Goal: Task Accomplishment & Management: Manage account settings

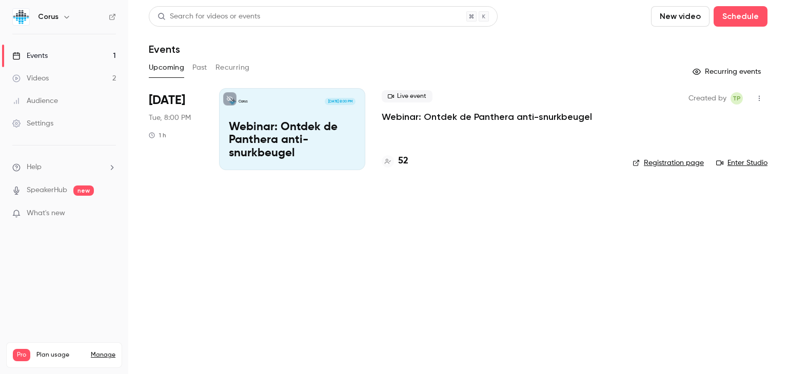
click at [41, 124] on div "Settings" at bounding box center [32, 123] width 41 height 10
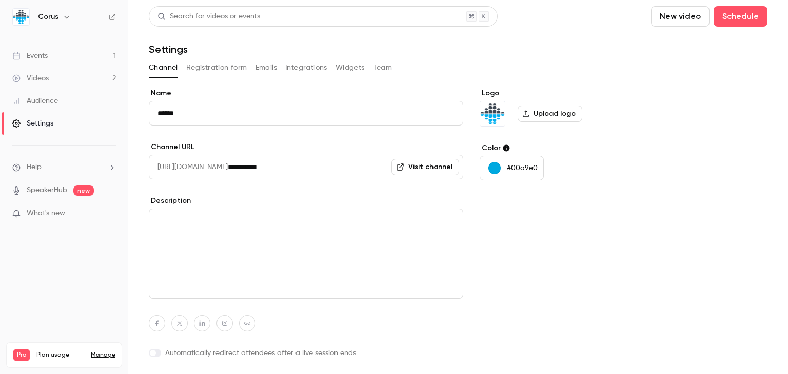
scroll to position [27, 0]
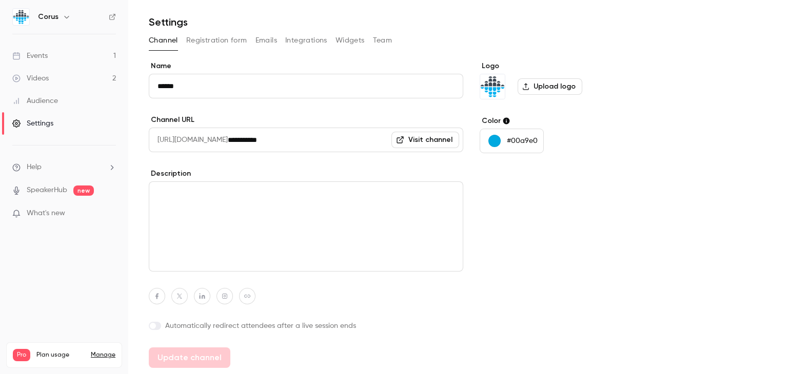
click at [377, 41] on button "Team" at bounding box center [382, 40] width 19 height 16
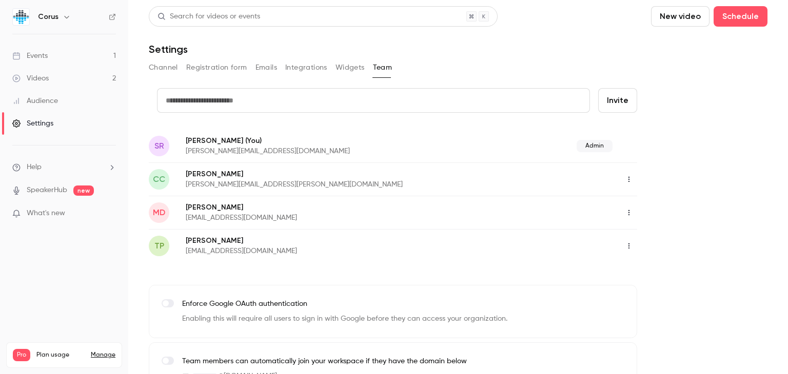
click at [181, 99] on input "text" at bounding box center [373, 100] width 433 height 25
click at [165, 99] on input "text" at bounding box center [373, 100] width 433 height 25
type input "**********"
click at [616, 99] on button "Invite" at bounding box center [617, 100] width 39 height 25
